Goal: Task Accomplishment & Management: Use online tool/utility

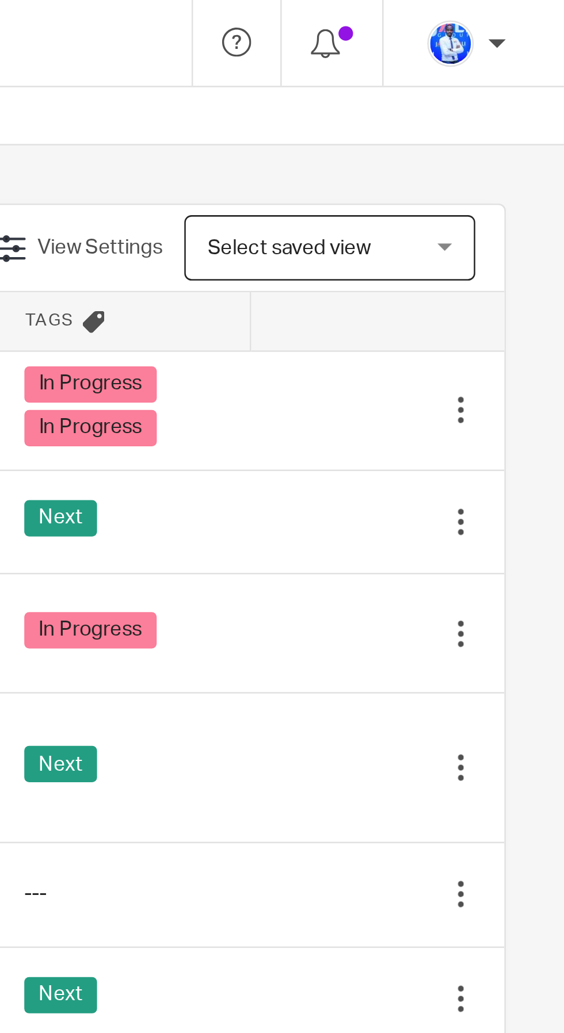
click at [407, 296] on div "Next" at bounding box center [389, 303] width 78 height 17
click at [464, 302] on icon at bounding box center [466, 304] width 12 height 12
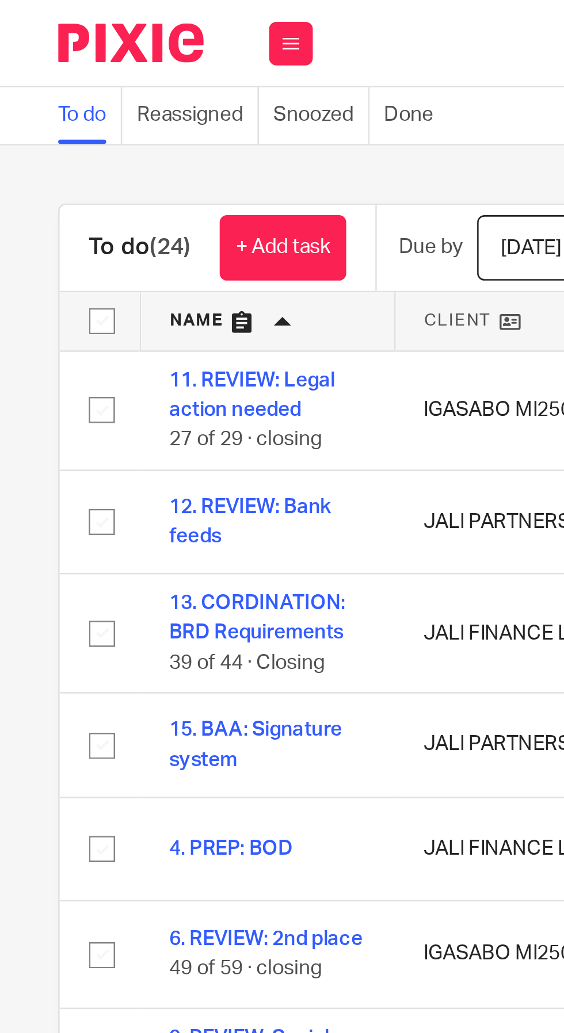
click at [119, 93] on link "+ Add task" at bounding box center [112, 98] width 50 height 26
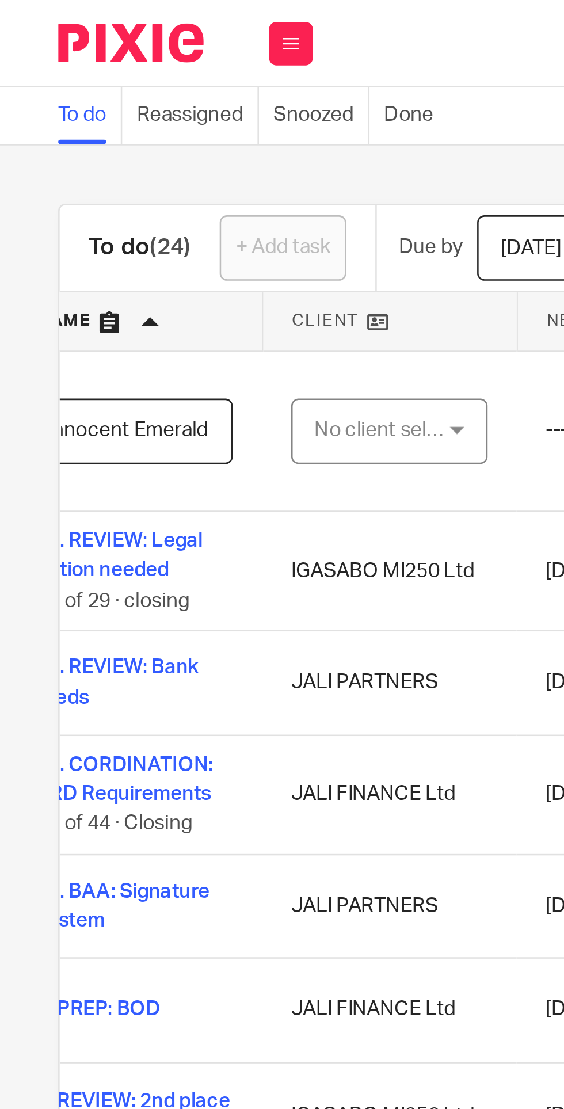
scroll to position [0, 63]
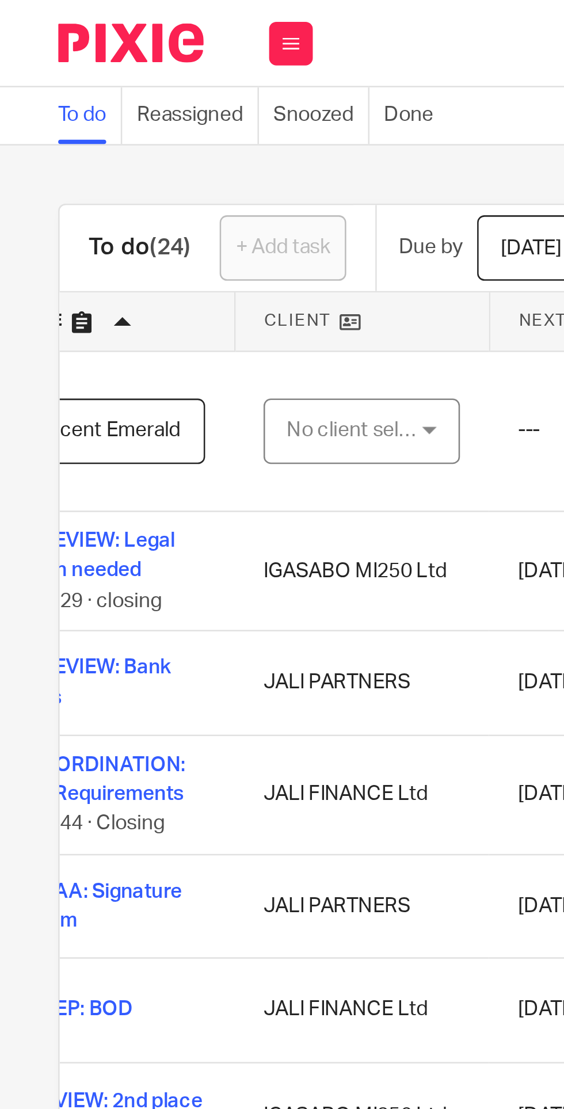
type input "15. Innocent Emerald"
click at [147, 171] on div "No client selected" at bounding box center [140, 170] width 54 height 24
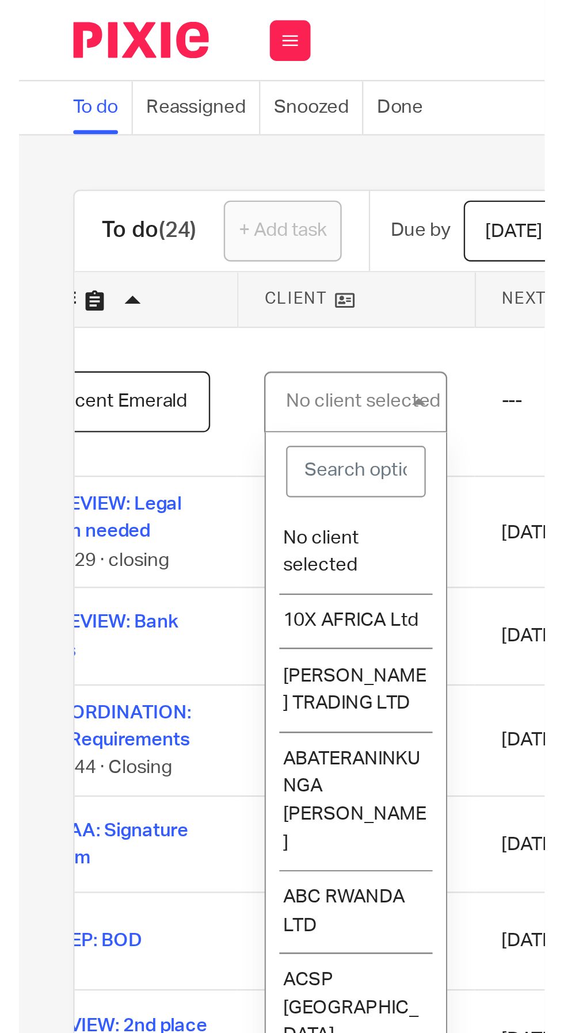
scroll to position [0, 0]
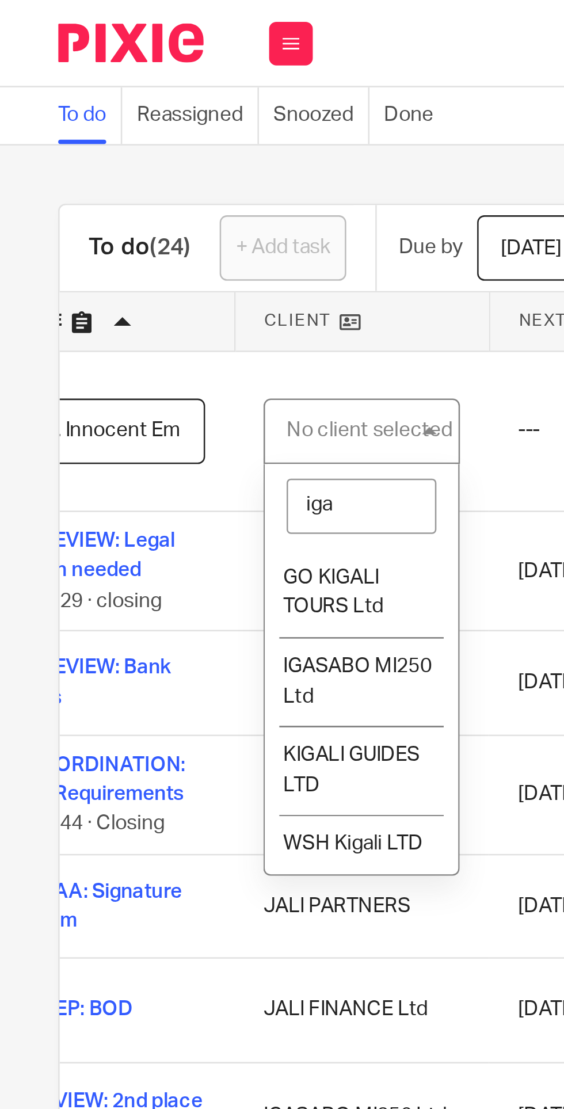
type input "igas"
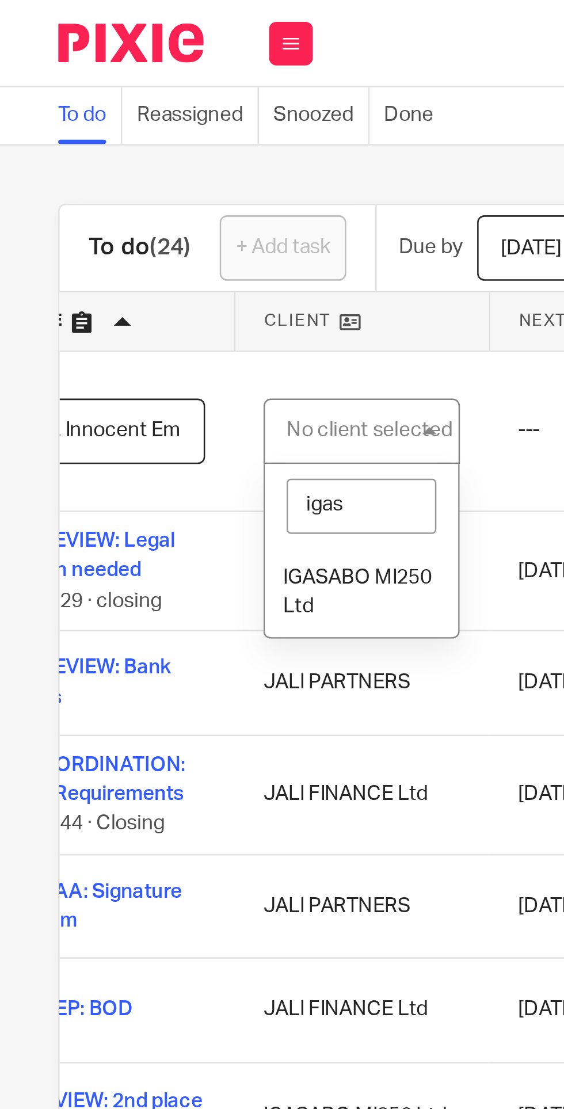
click at [143, 228] on span "IGASABO MI250 Ltd" at bounding box center [141, 234] width 59 height 20
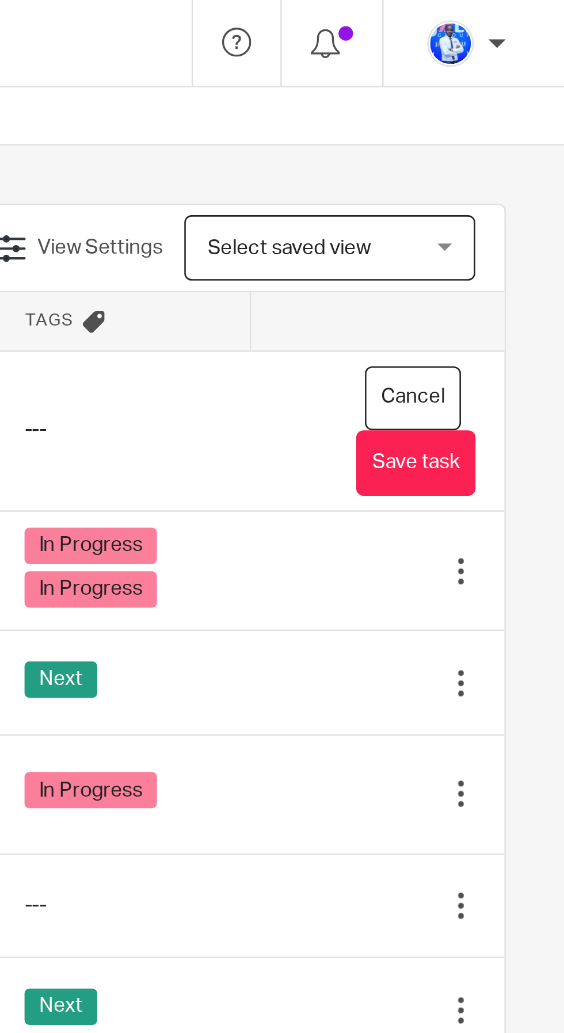
click at [513, 182] on button "Save task" at bounding box center [505, 183] width 47 height 26
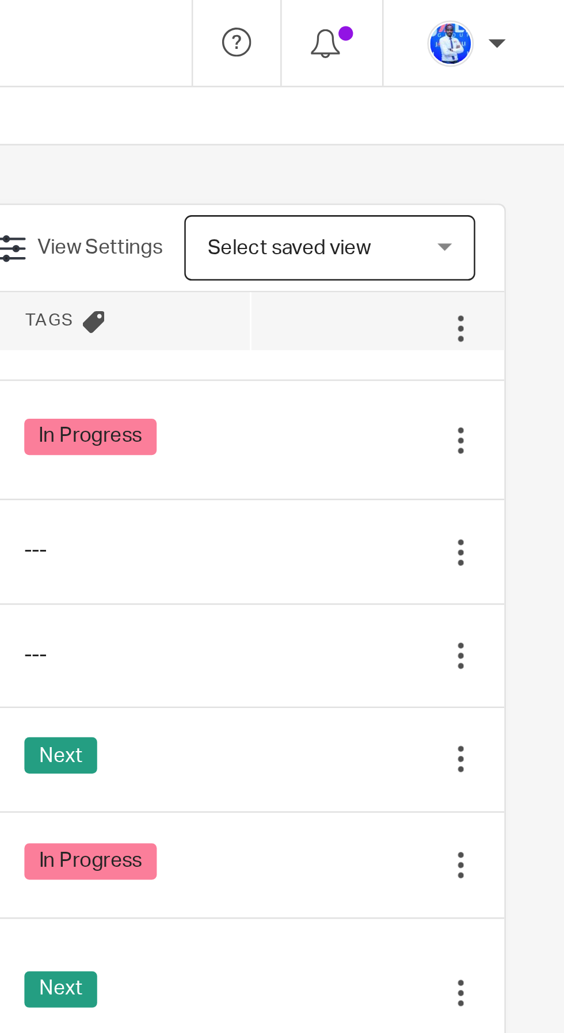
click at [418, 255] on div "---" at bounding box center [389, 260] width 78 height 12
click at [468, 255] on icon at bounding box center [466, 260] width 12 height 12
